Goal: Task Accomplishment & Management: Manage account settings

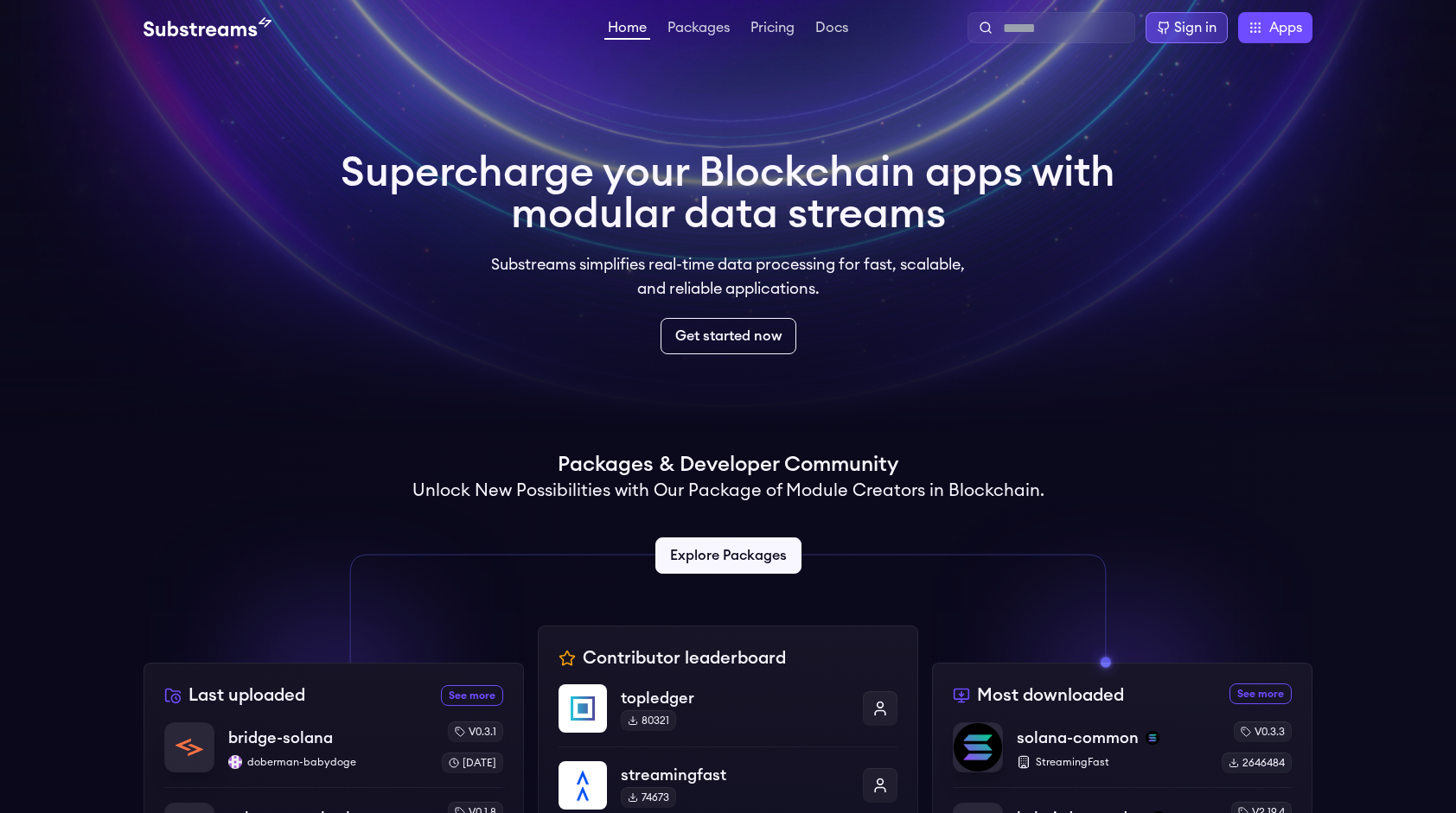
click at [1184, 27] on div "Sign in" at bounding box center [1195, 28] width 43 height 20
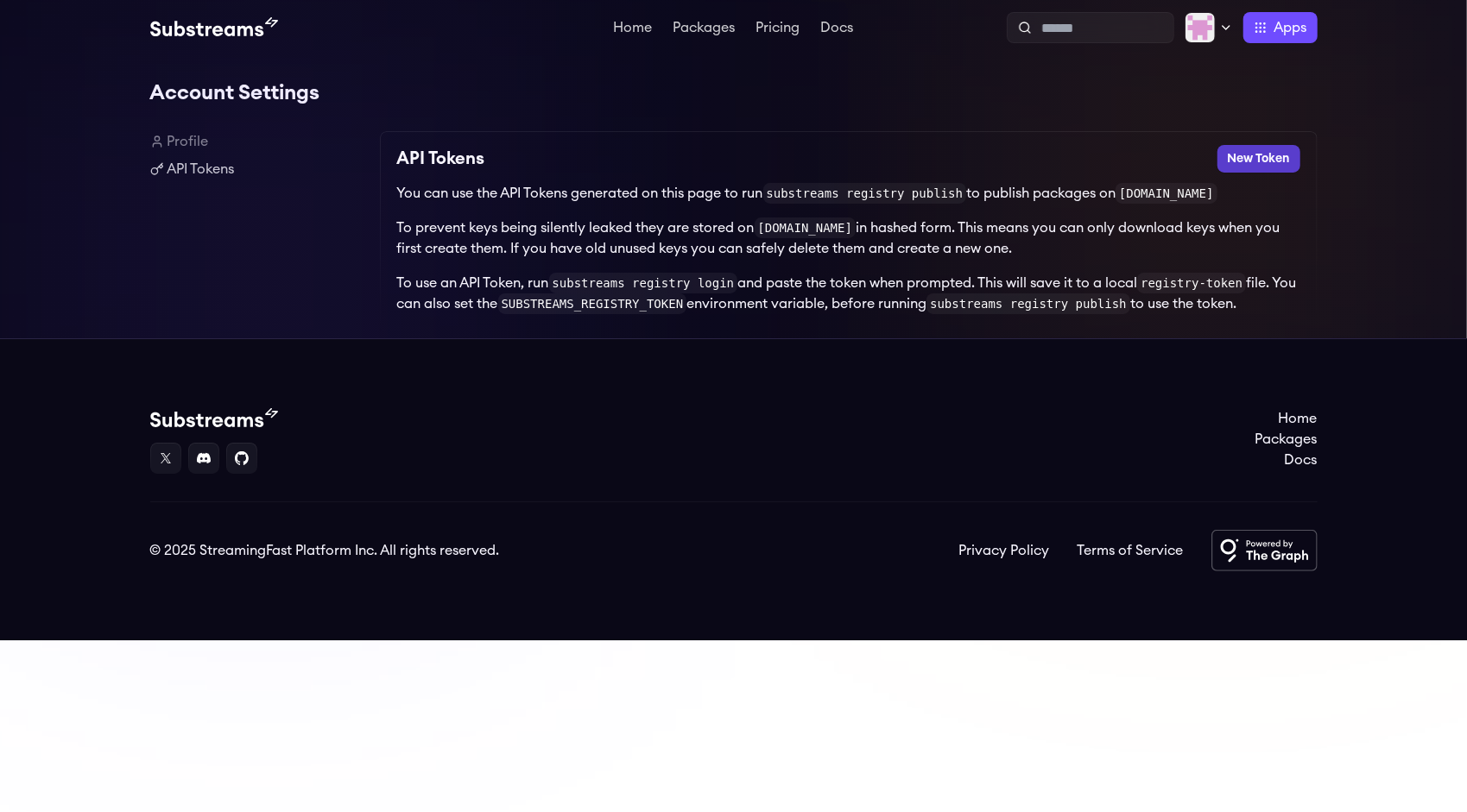
click at [1232, 159] on button "New Token" at bounding box center [1258, 159] width 83 height 28
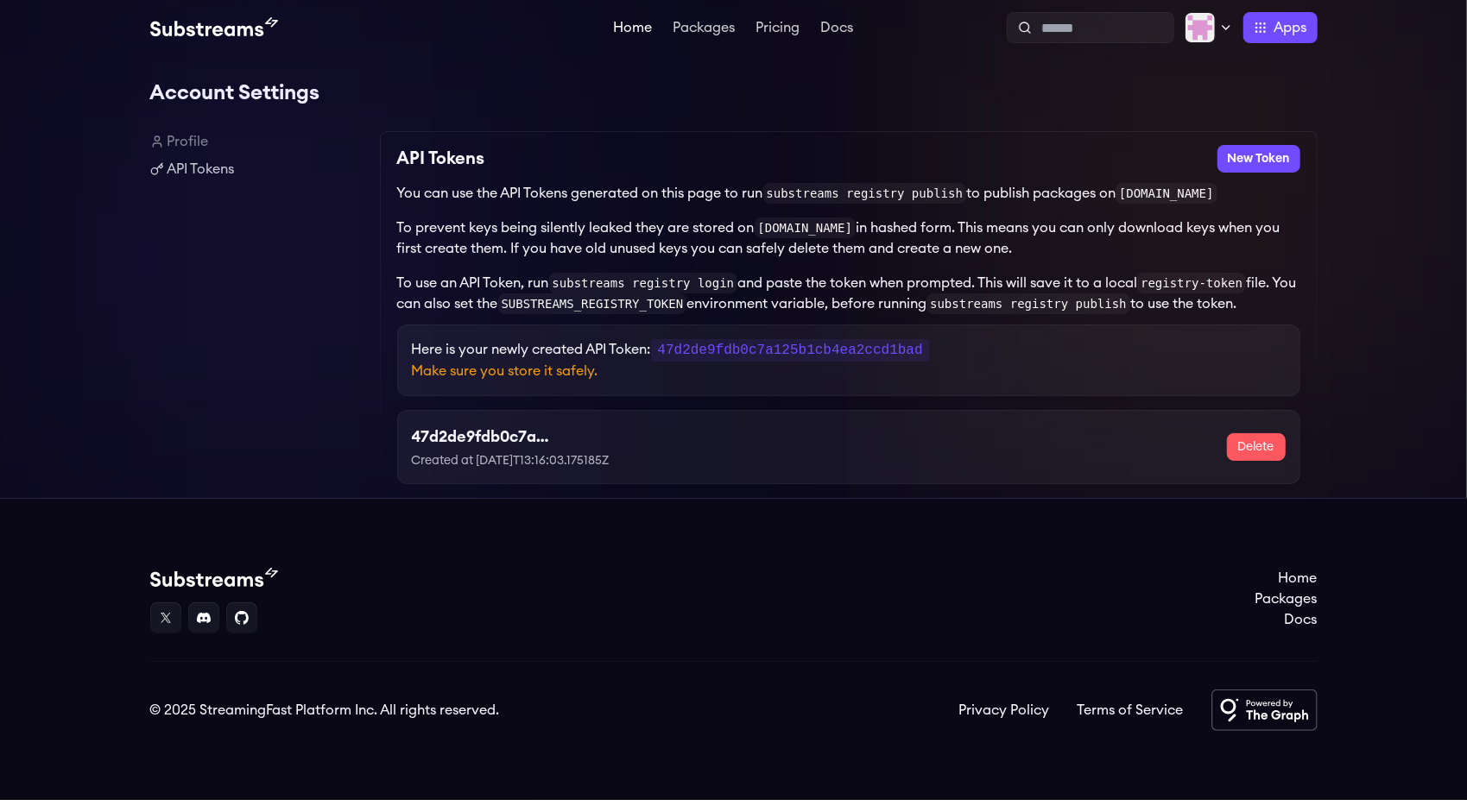
click at [637, 25] on link "Home" at bounding box center [632, 29] width 45 height 18
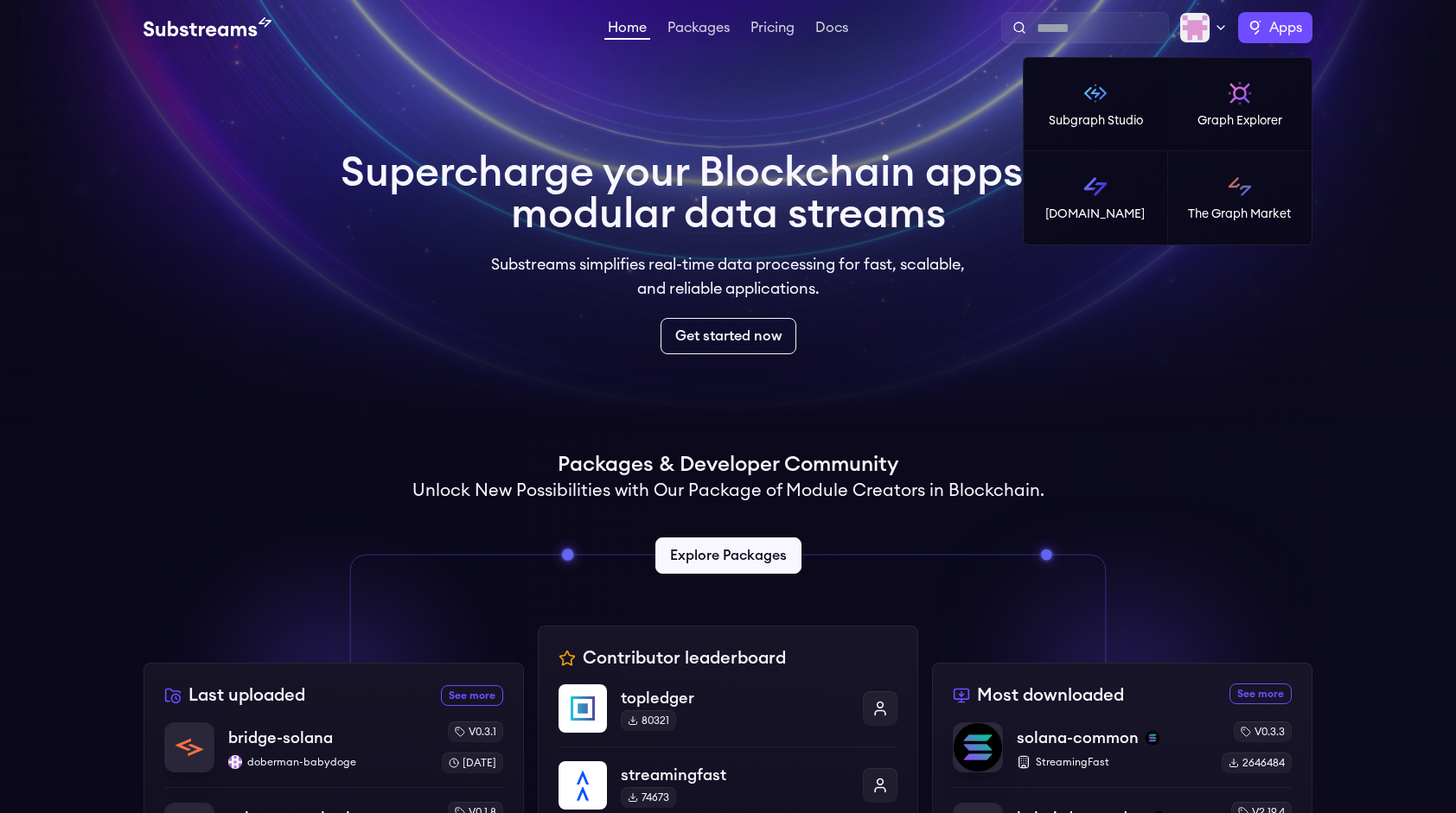
click at [1282, 36] on span "Apps" at bounding box center [1285, 28] width 32 height 20
click at [1104, 96] on img at bounding box center [1096, 94] width 28 height 28
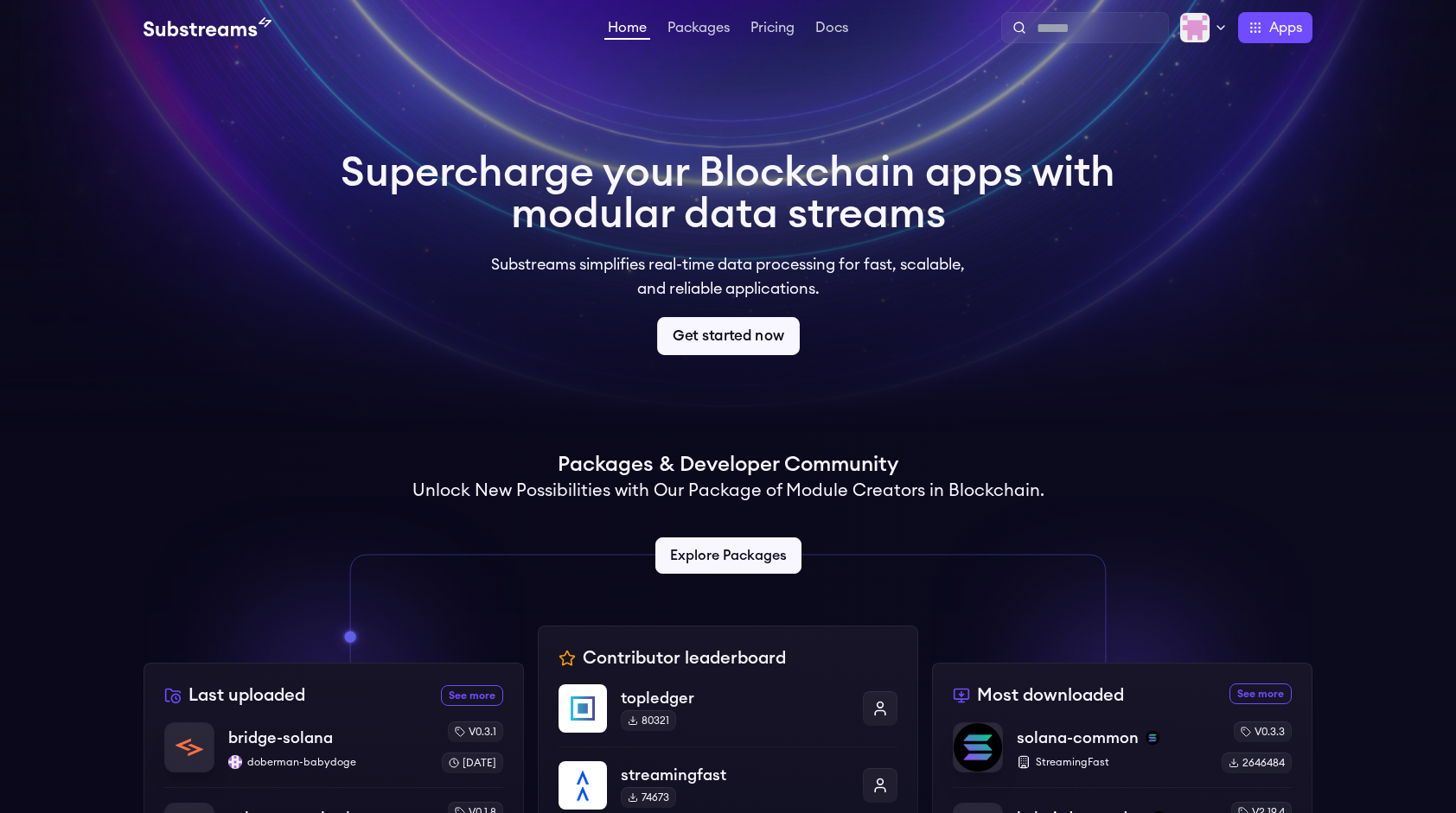
click at [749, 329] on link "Get started now" at bounding box center [728, 336] width 143 height 38
